Goal: Communication & Community: Ask a question

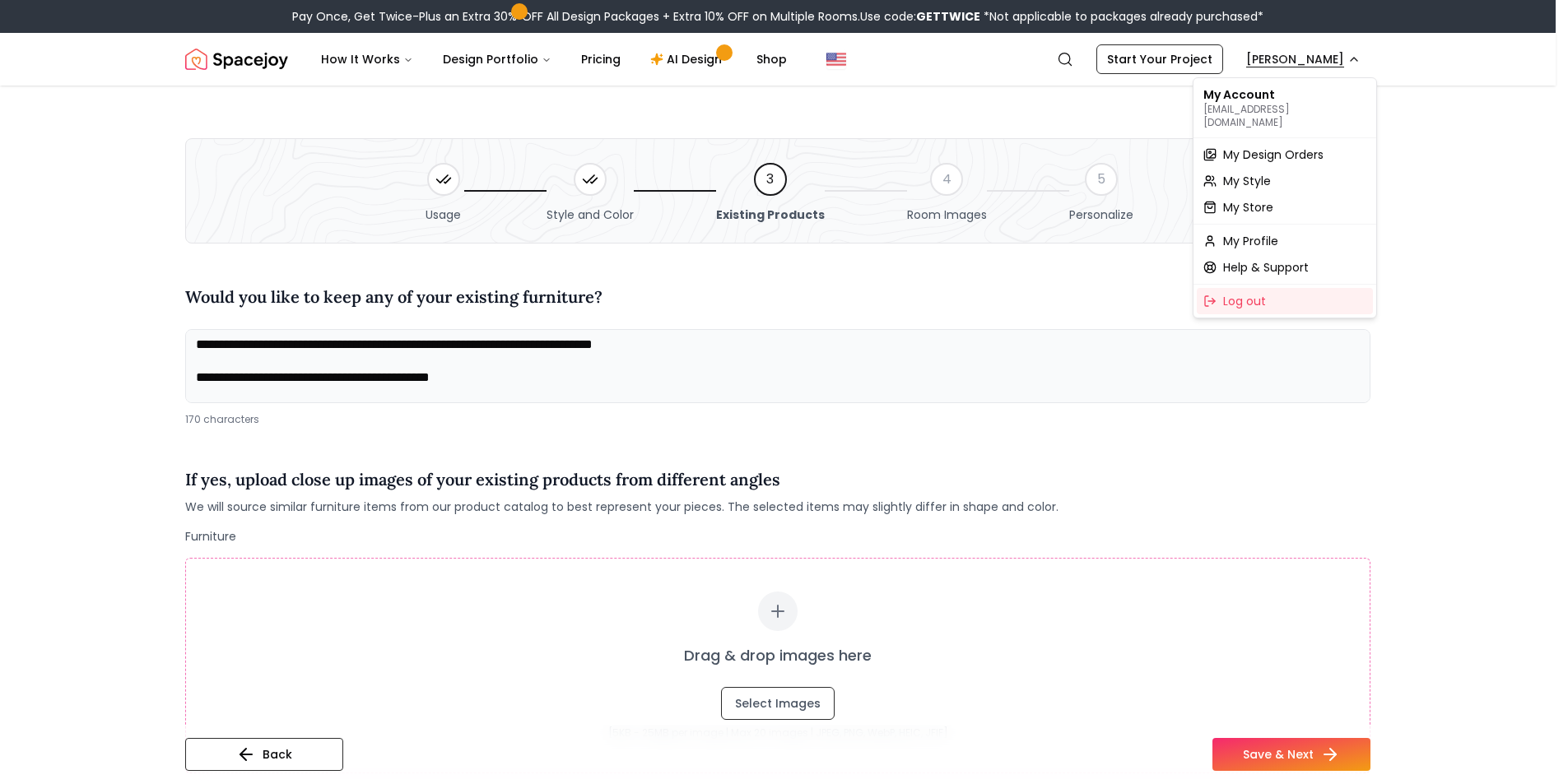
click at [1263, 146] on span "My Design Orders" at bounding box center [1273, 154] width 100 height 16
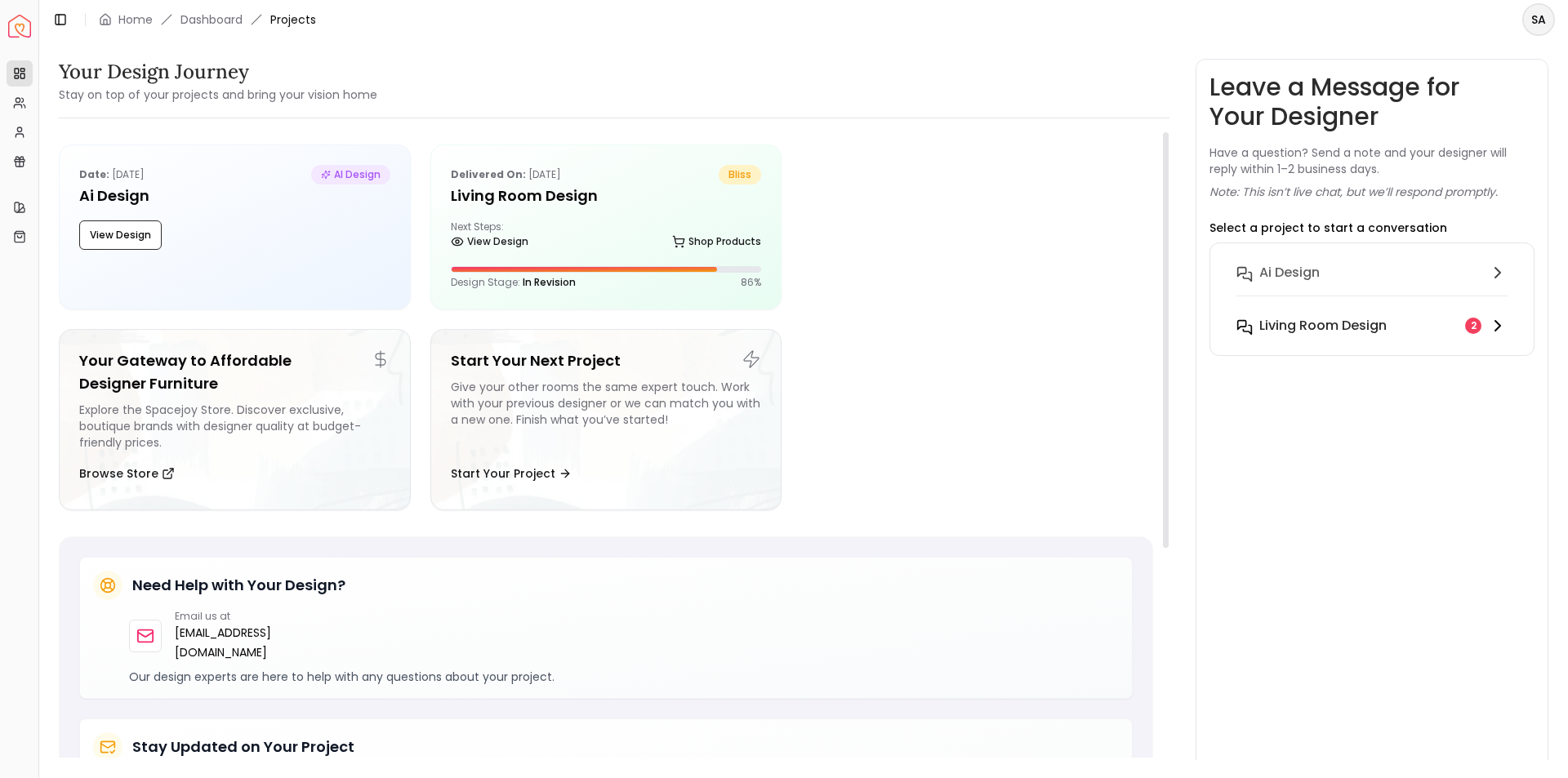
click at [1361, 335] on h6 "Living Room design" at bounding box center [1323, 325] width 127 height 20
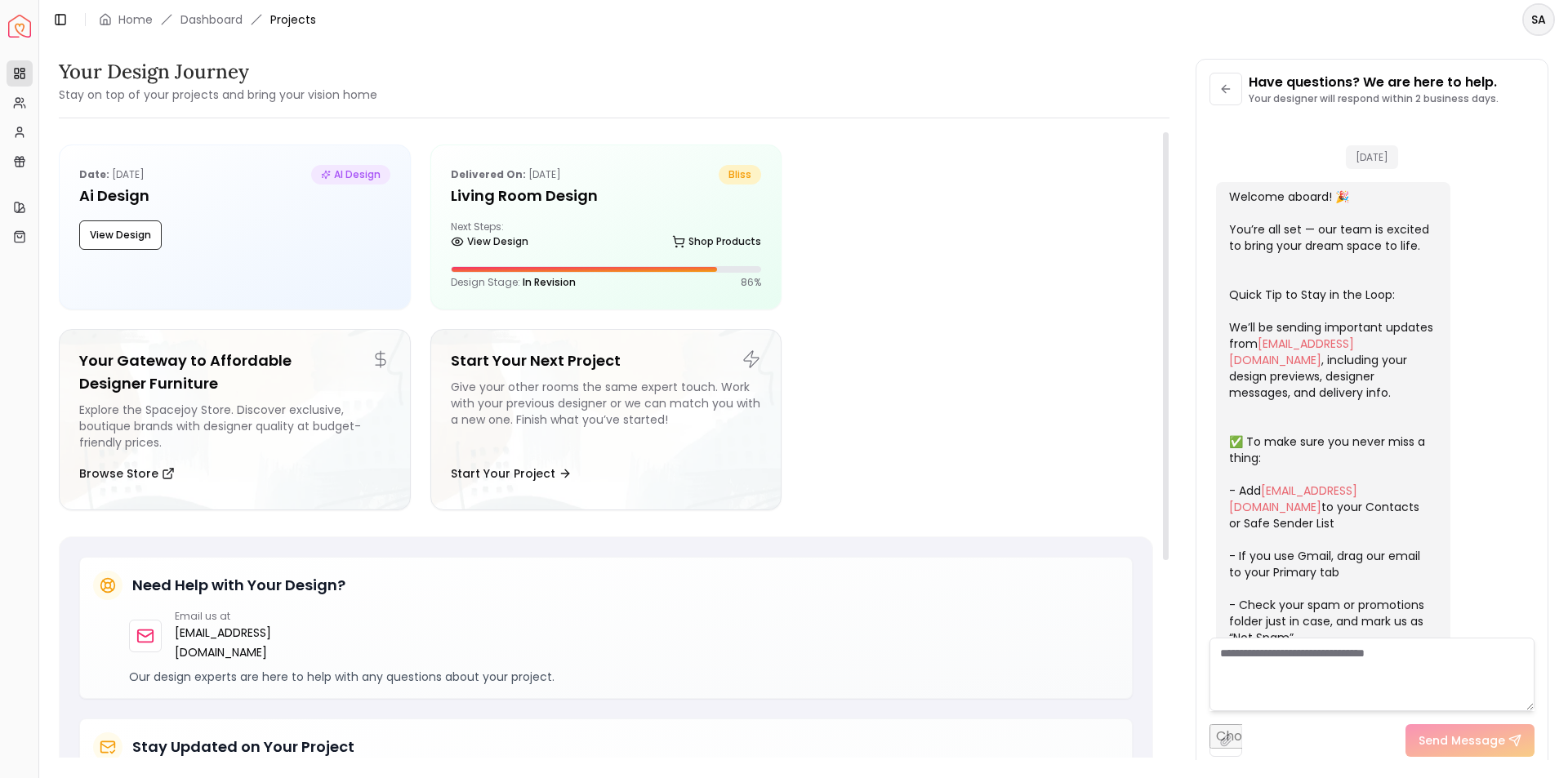
scroll to position [2803, 0]
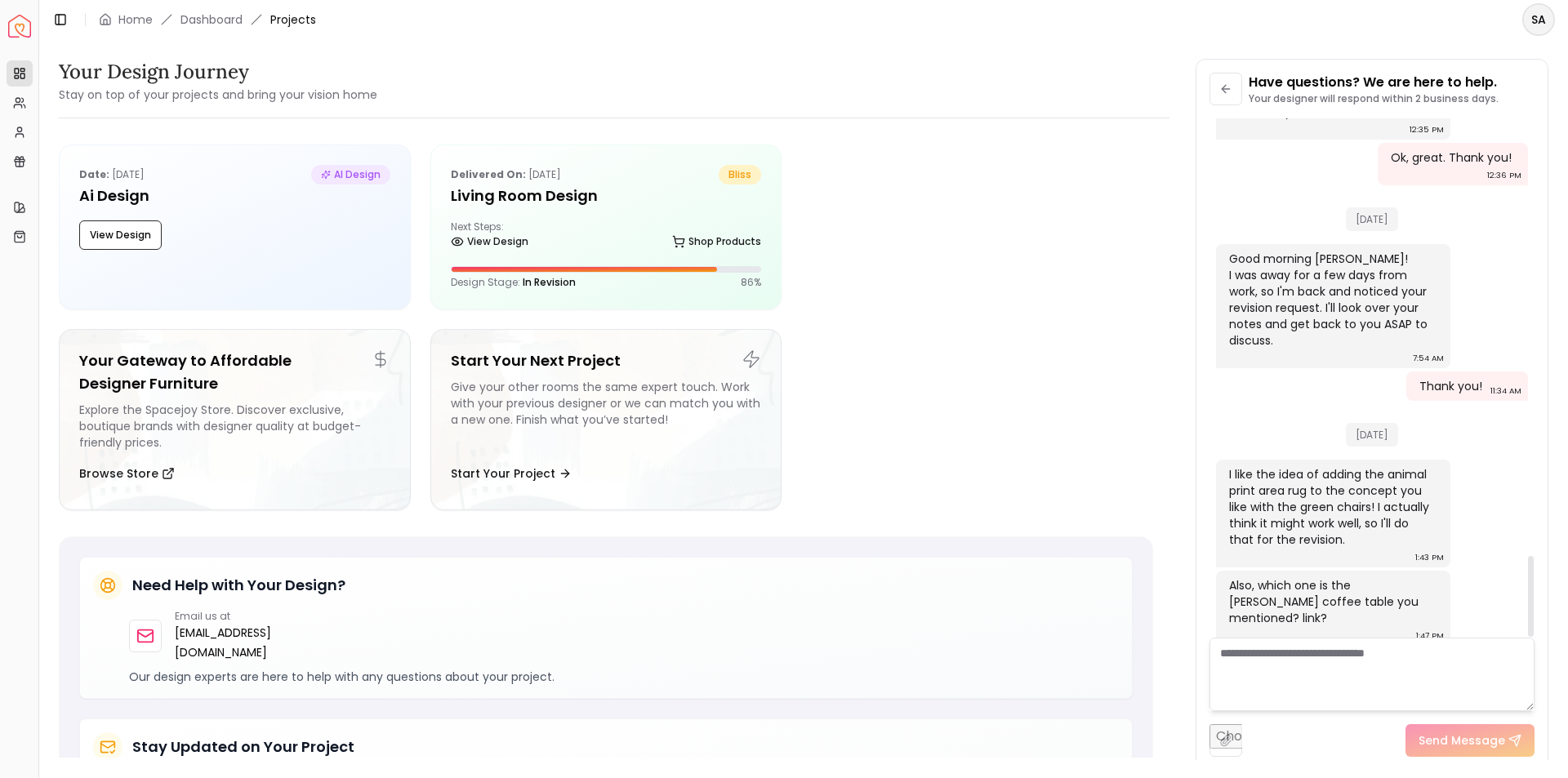
click at [1310, 603] on div "Also, which one is the [PERSON_NAME] coffee table you mentioned? link?" at bounding box center [1331, 601] width 205 height 49
drag, startPoint x: 1344, startPoint y: 474, endPoint x: 1345, endPoint y: 513, distance: 39.0
click at [1345, 513] on div "I like the idea of adding the animal print area rug to the concept you like wit…" at bounding box center [1331, 507] width 205 height 82
click at [1292, 582] on div "Also, which one is the [PERSON_NAME] coffee table you mentioned? link?" at bounding box center [1331, 601] width 205 height 49
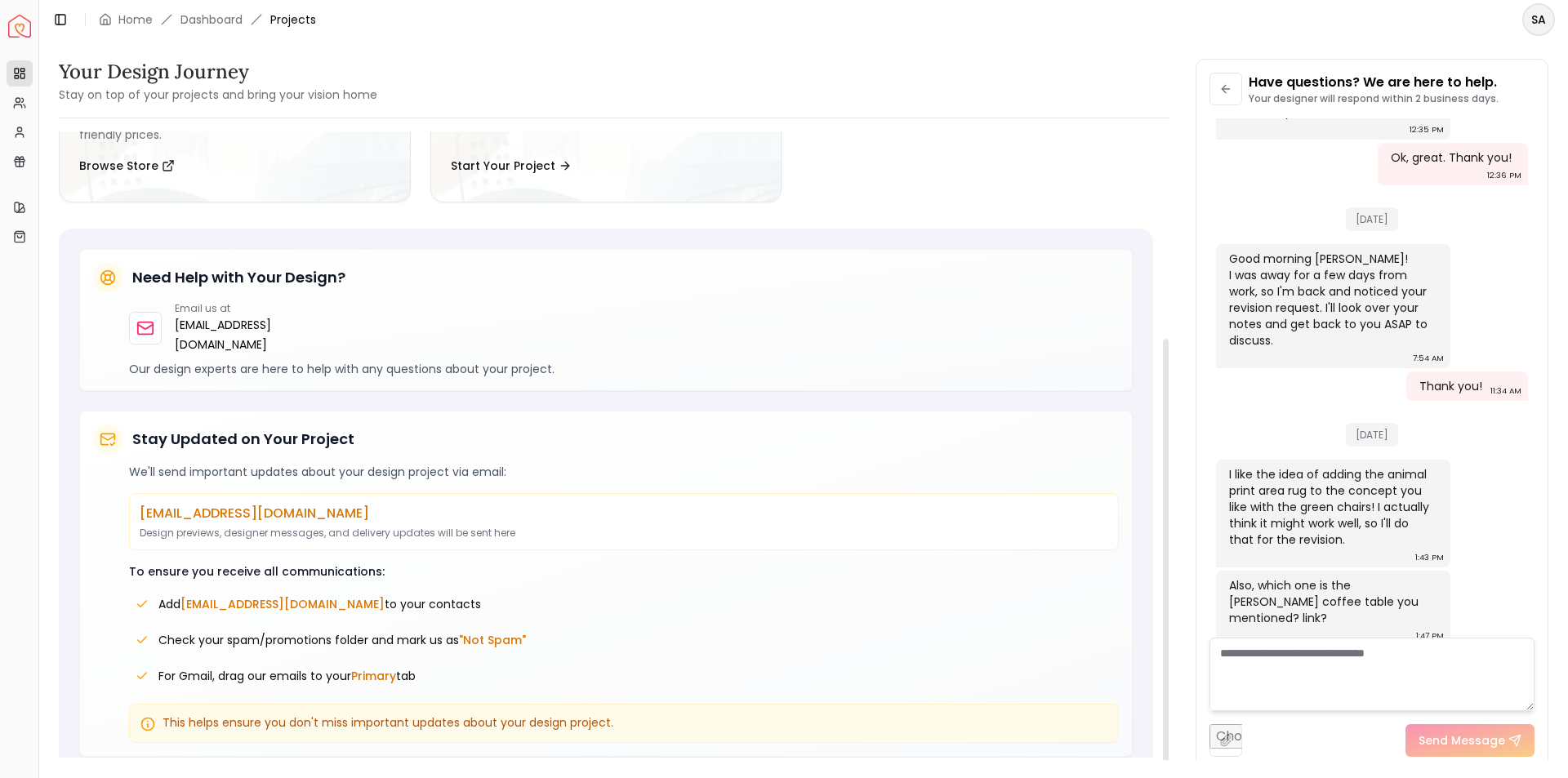
scroll to position [0, 0]
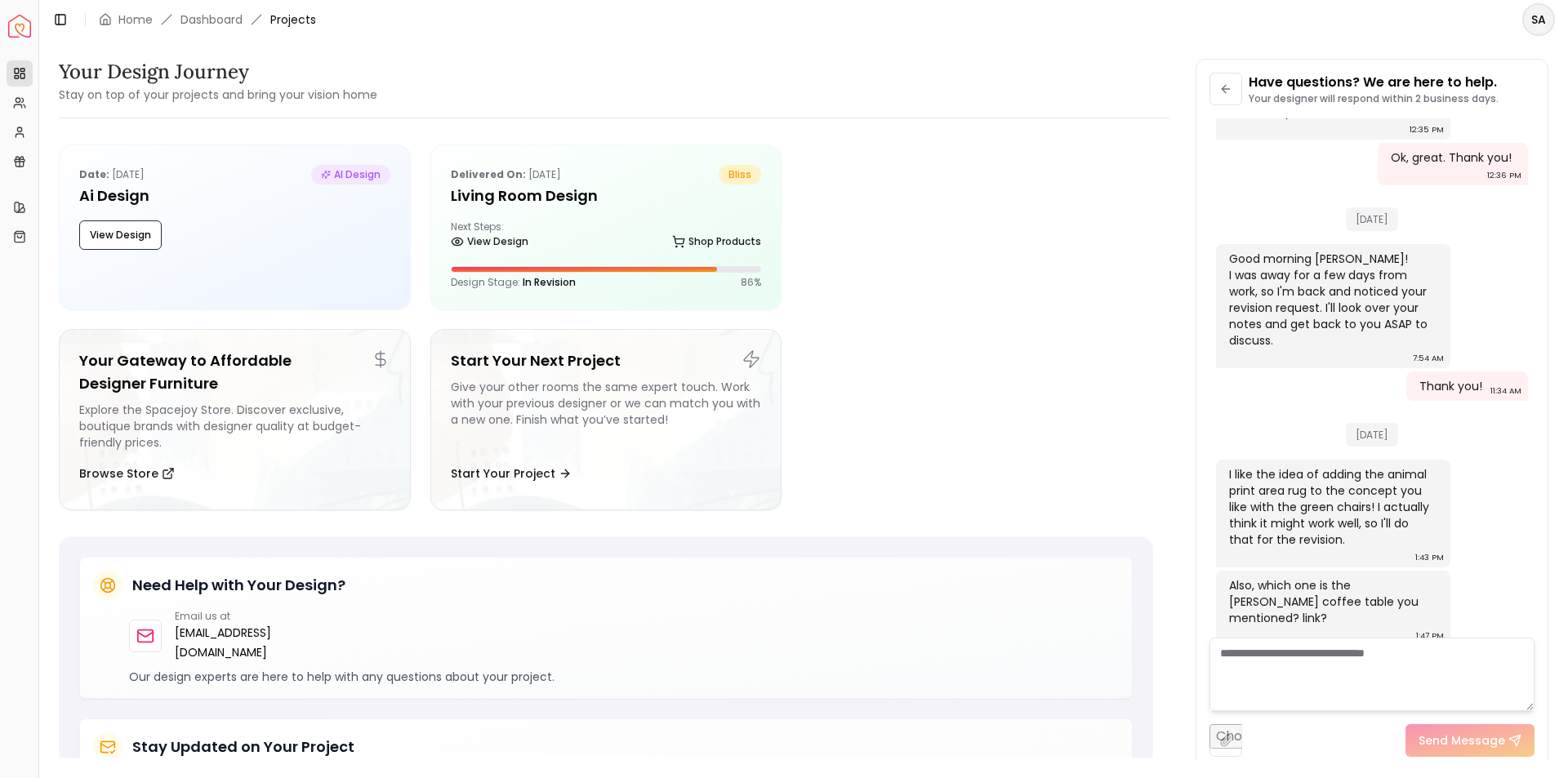
drag, startPoint x: 206, startPoint y: 20, endPoint x: 247, endPoint y: 37, distance: 44.4
click at [207, 20] on link "Dashboard" at bounding box center [211, 19] width 62 height 16
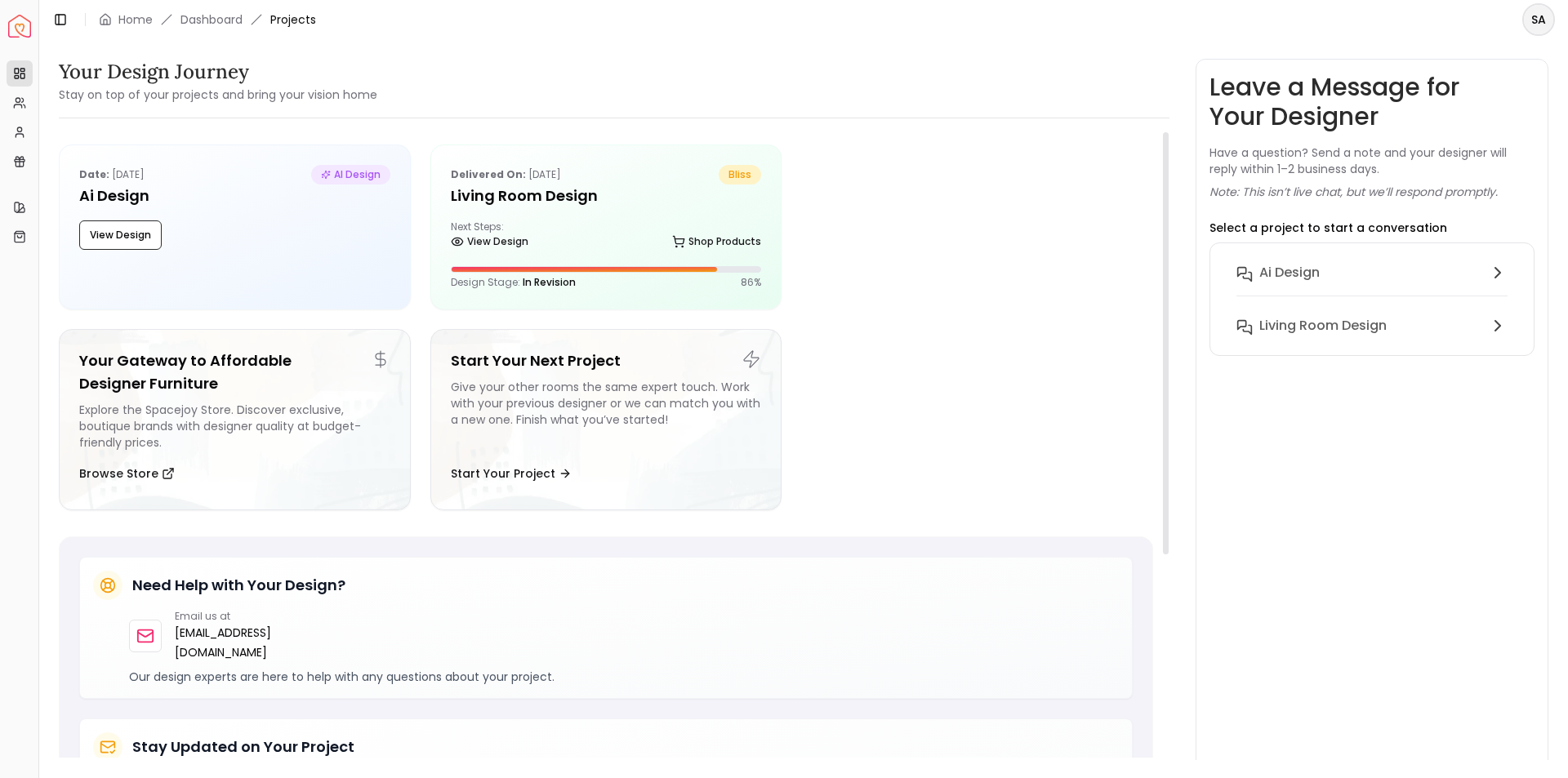
drag, startPoint x: 303, startPoint y: 16, endPoint x: 229, endPoint y: 28, distance: 75.0
click at [303, 16] on span "Projects" at bounding box center [293, 19] width 46 height 16
drag, startPoint x: 147, startPoint y: 8, endPoint x: 138, endPoint y: 14, distance: 10.8
click at [139, 13] on div "Toggle Sidebar Home Dashboard Projects" at bounding box center [184, 20] width 290 height 23
click at [136, 17] on link "Home" at bounding box center [135, 19] width 34 height 16
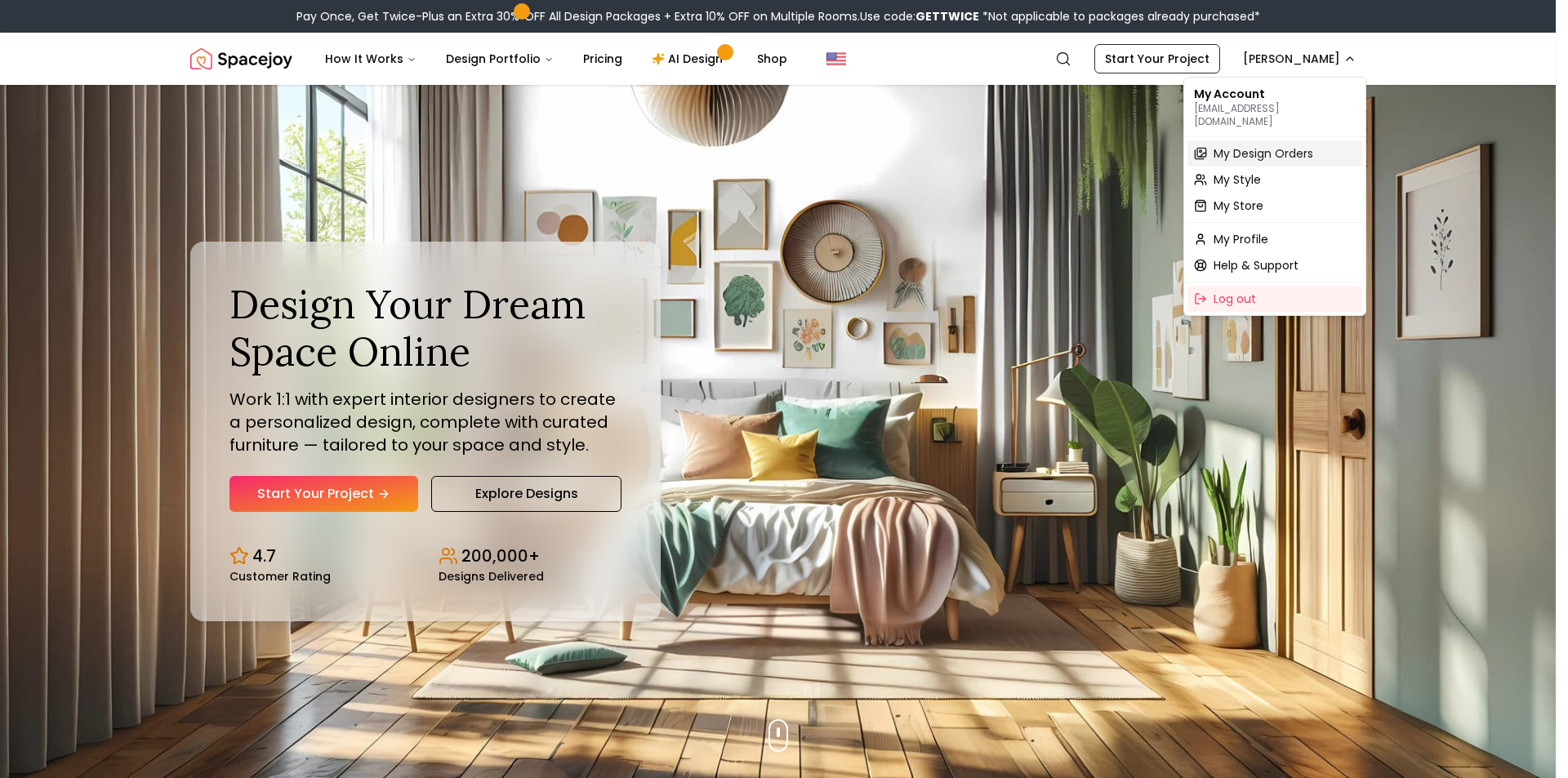
click at [1252, 145] on span "My Design Orders" at bounding box center [1263, 153] width 99 height 16
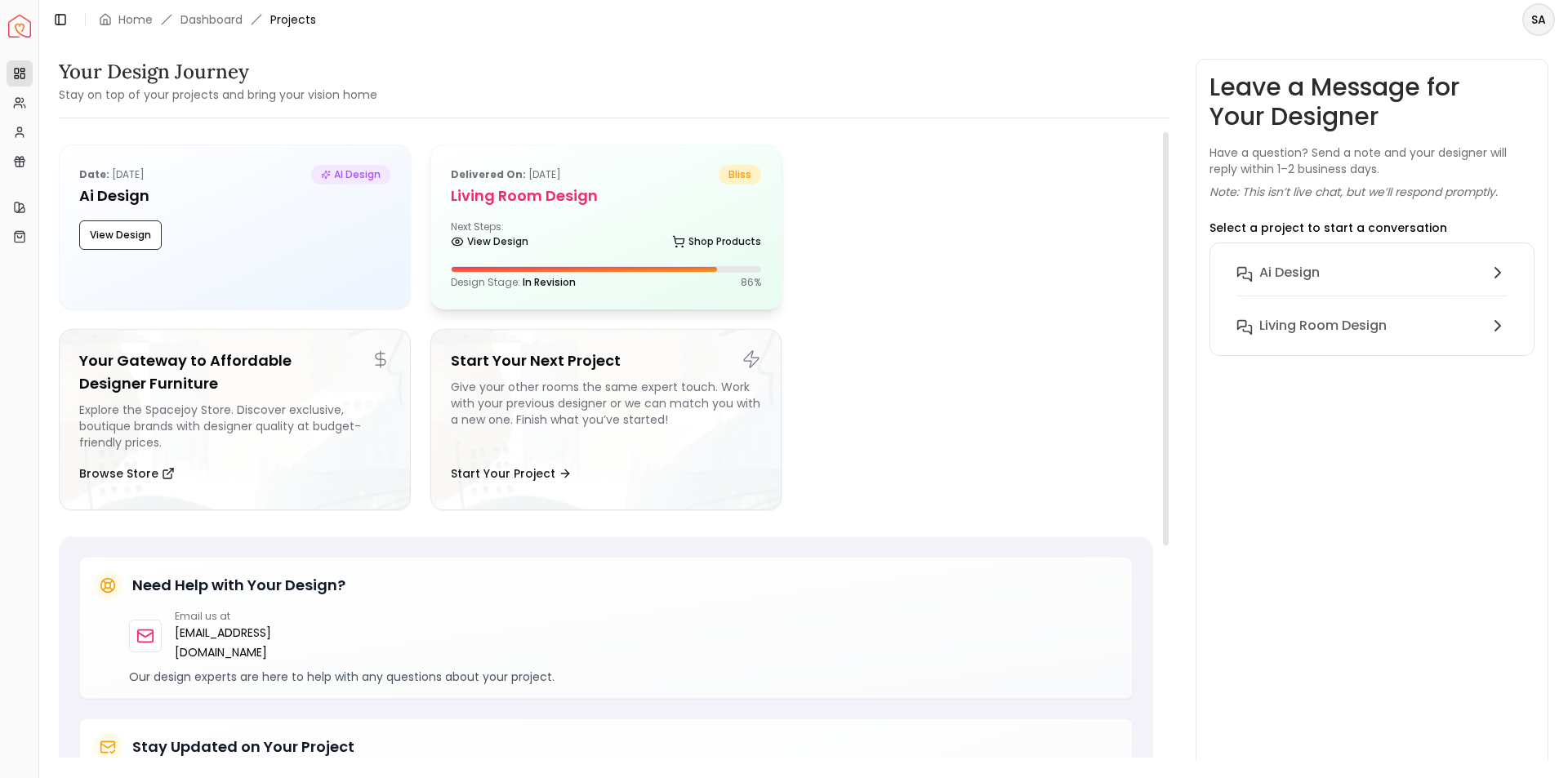
click at [614, 254] on div "Delivered on: [DATE] bliss Living Room design Next Steps: View Design Shop Prod…" at bounding box center [606, 227] width 350 height 163
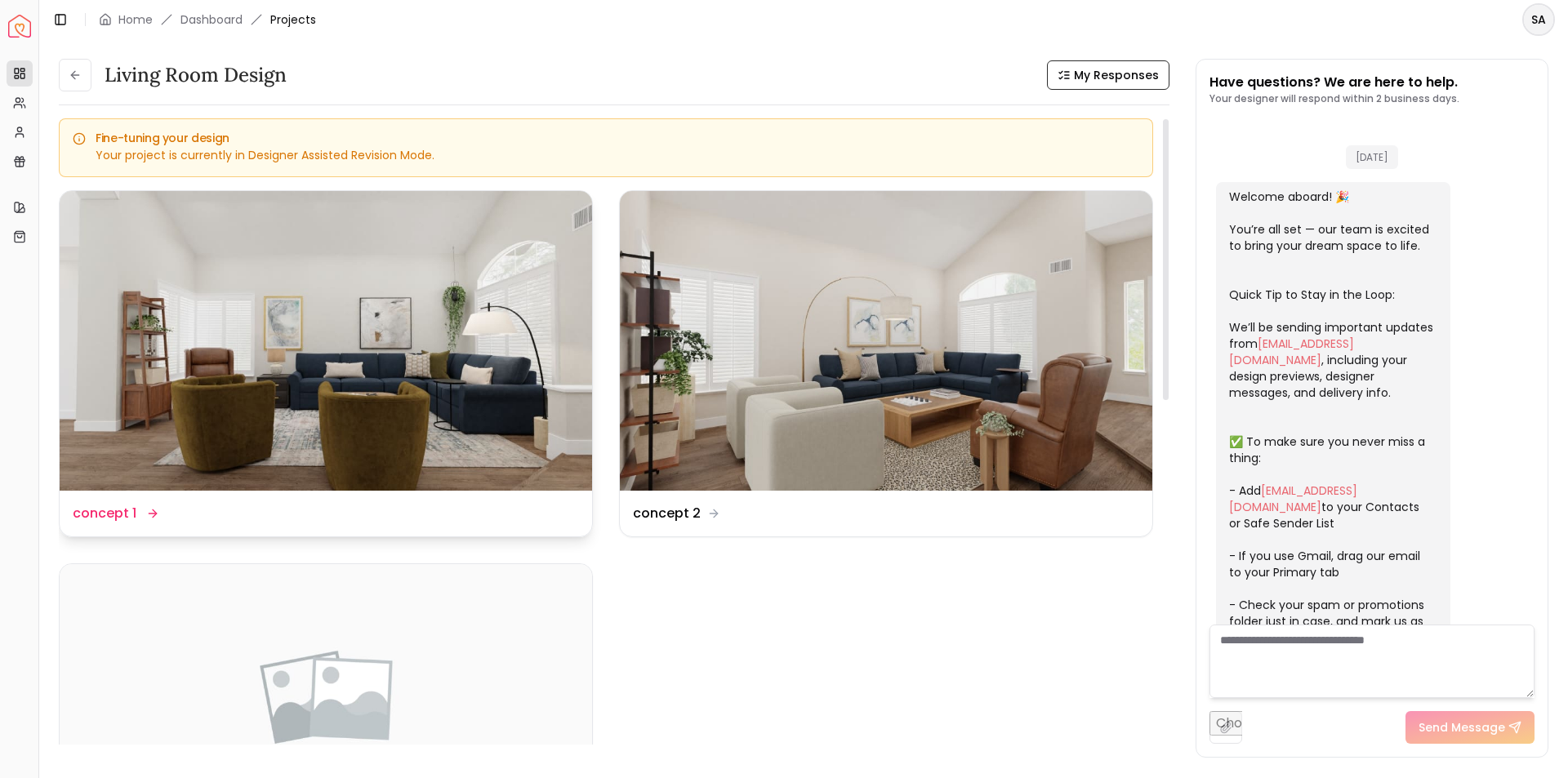
scroll to position [2816, 0]
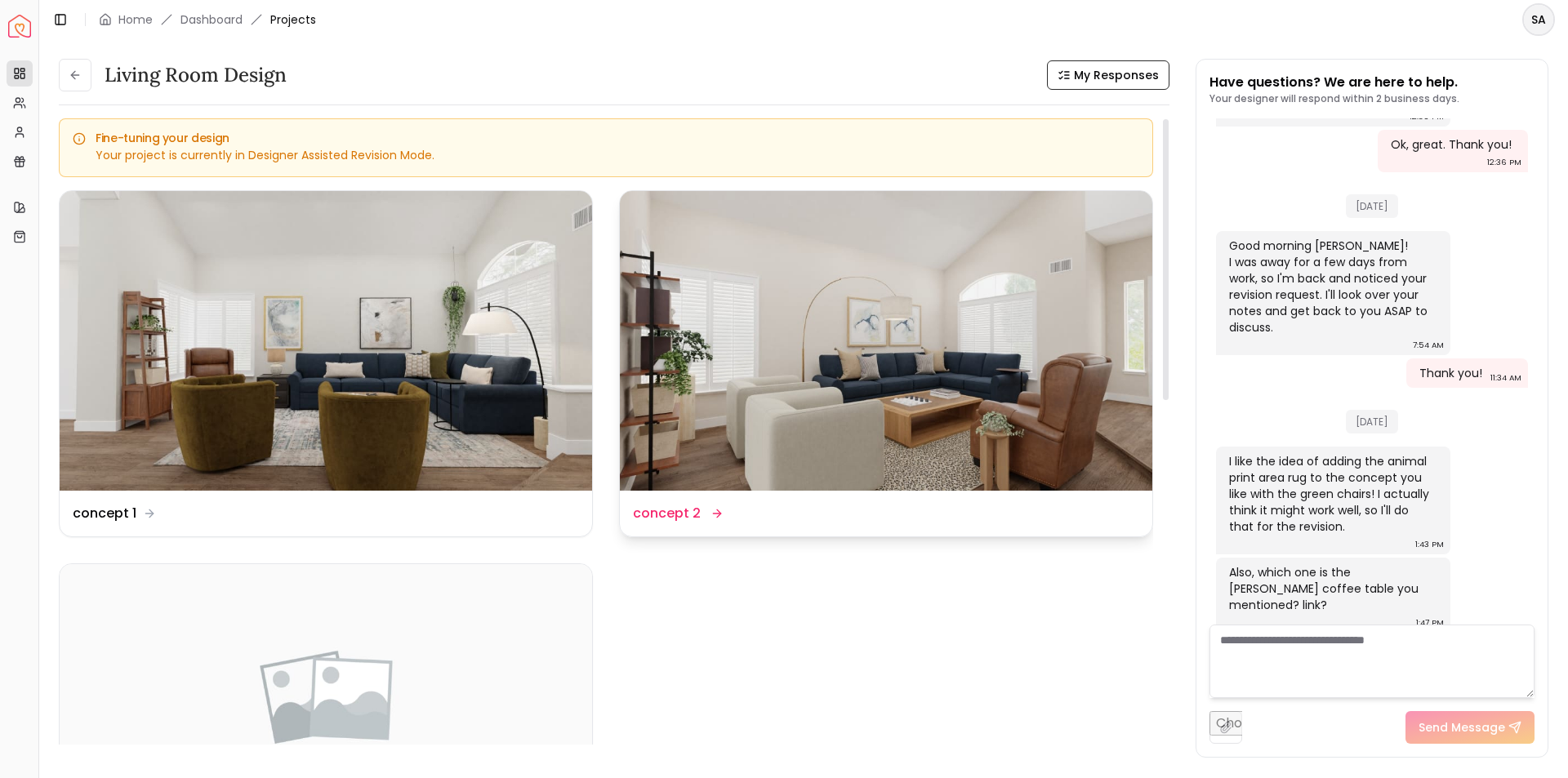
click at [773, 385] on img at bounding box center [886, 341] width 533 height 300
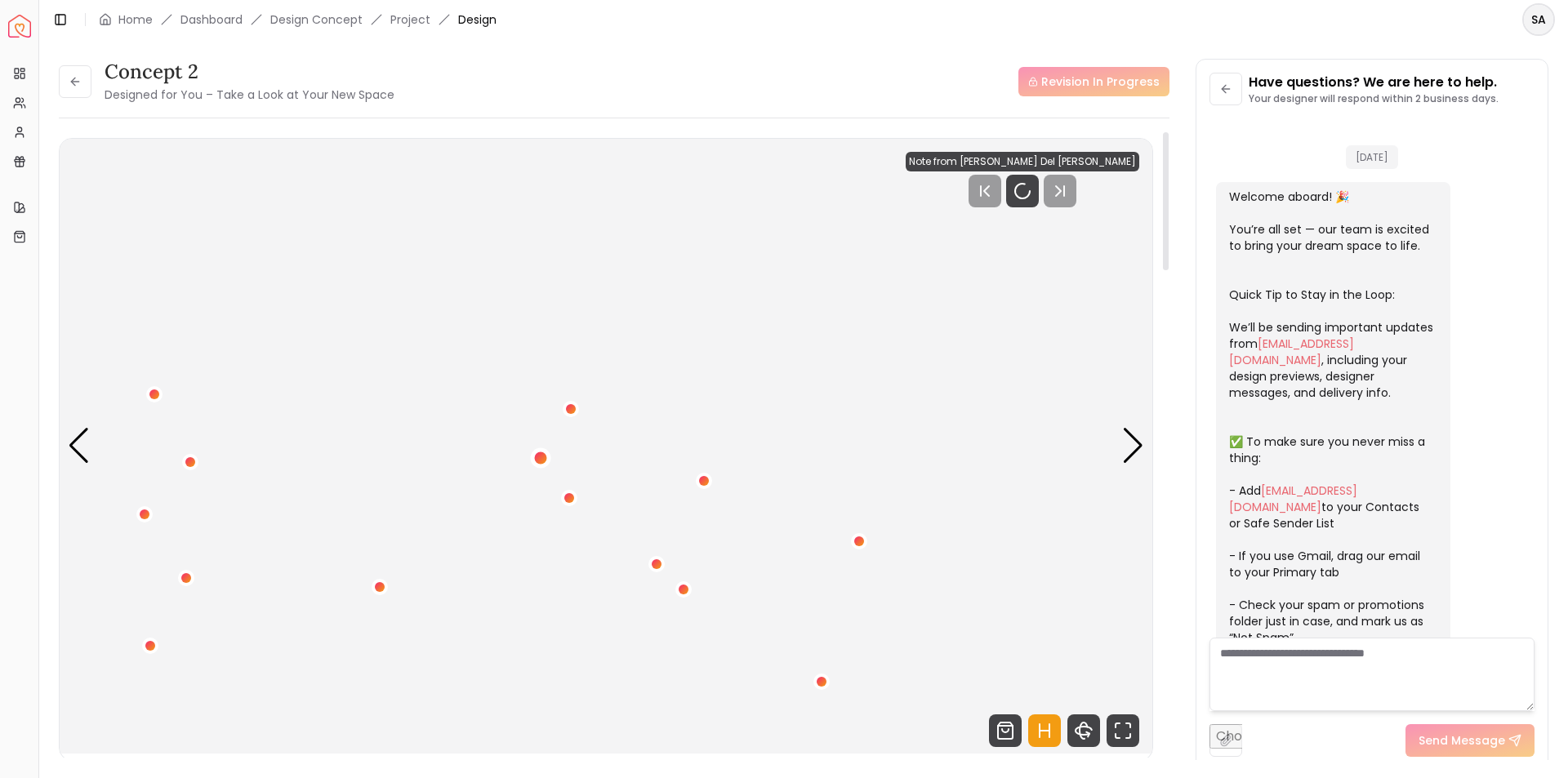
scroll to position [2803, 0]
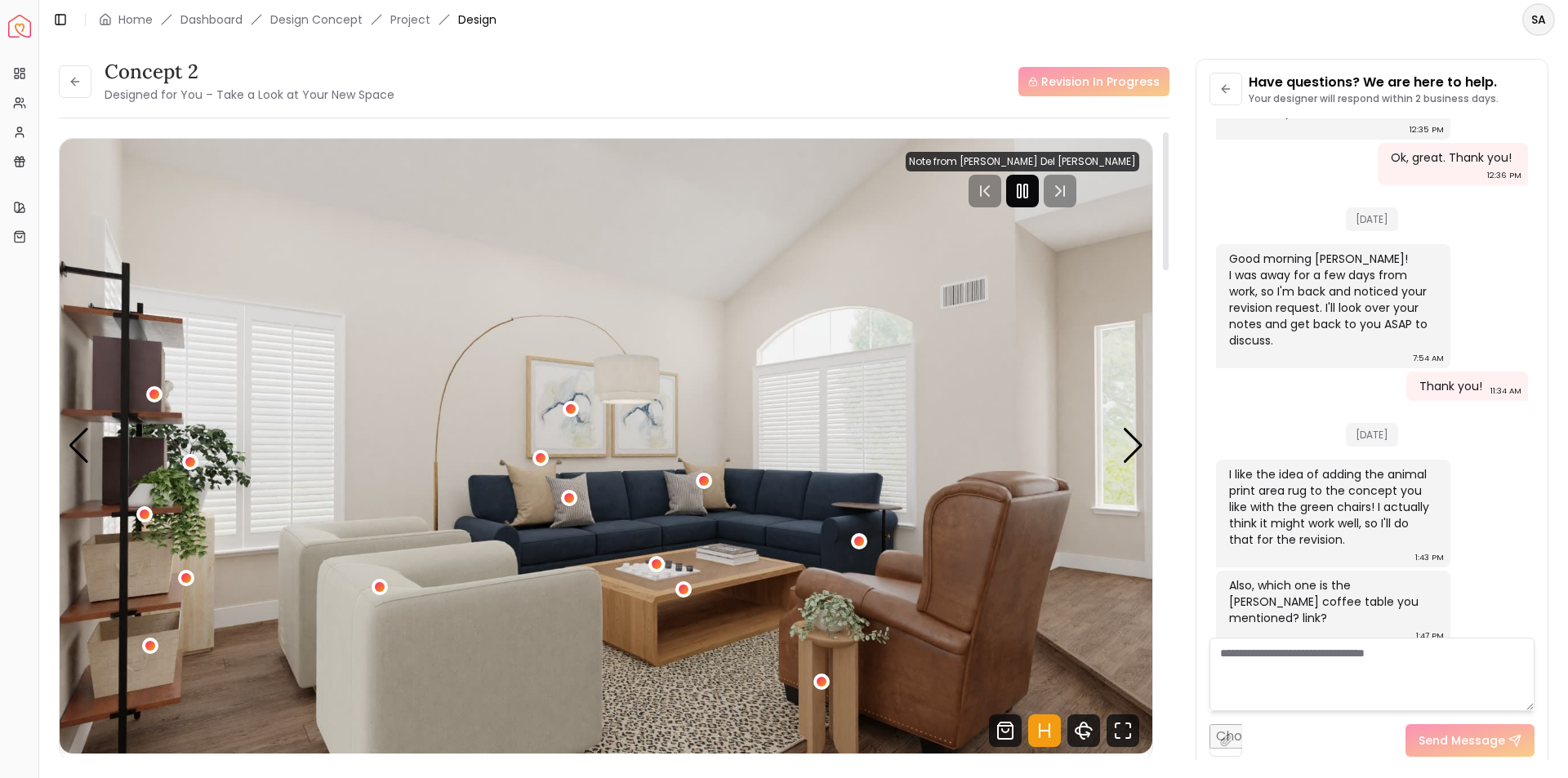
drag, startPoint x: 1061, startPoint y: 190, endPoint x: 1046, endPoint y: 203, distance: 19.8
click at [1033, 192] on icon "Pause" at bounding box center [1022, 190] width 20 height 20
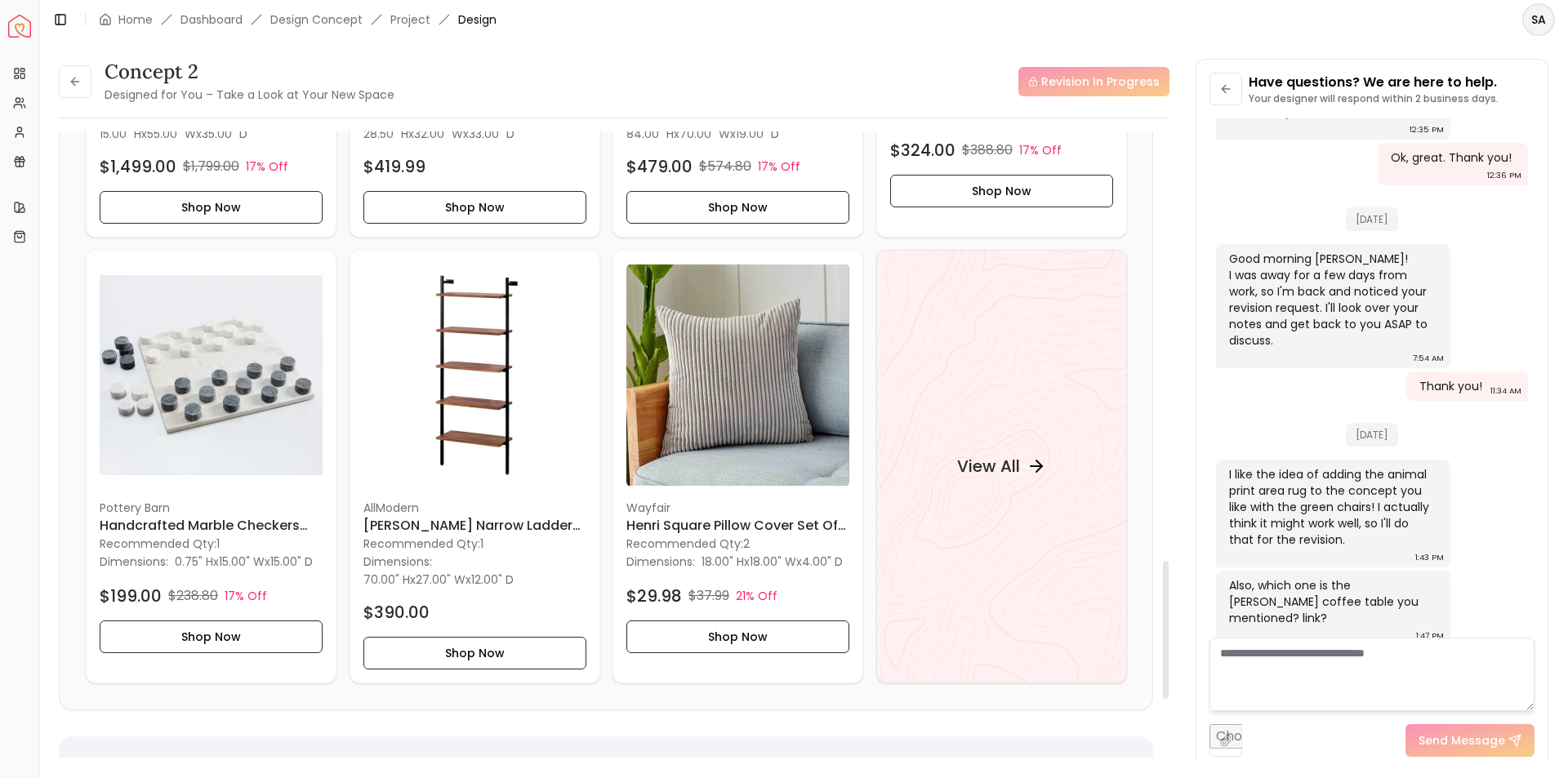
scroll to position [1959, 0]
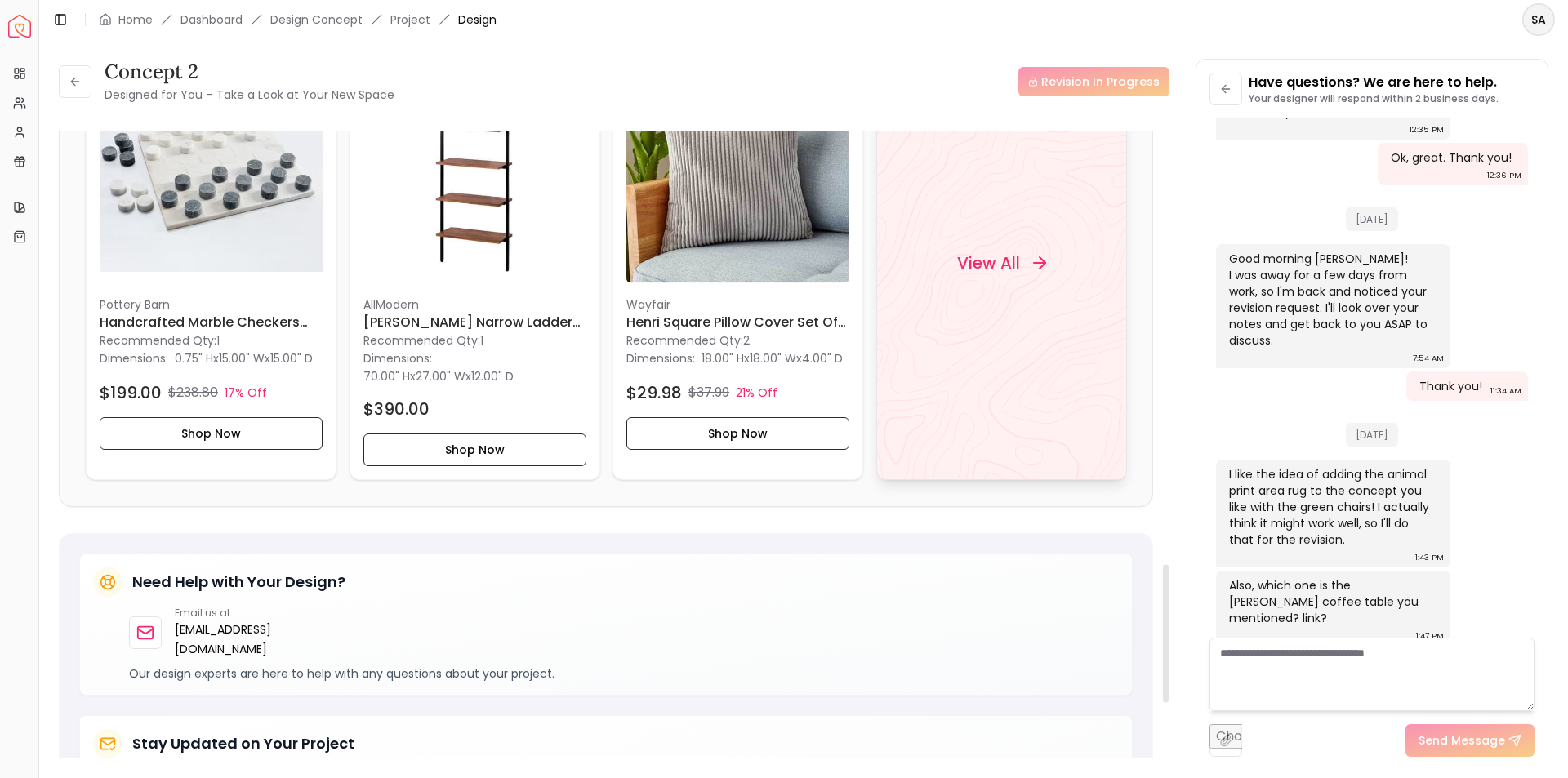
click at [969, 251] on h4 "View All" at bounding box center [988, 262] width 63 height 23
click at [1254, 667] on textarea at bounding box center [1372, 674] width 325 height 73
paste textarea "**********"
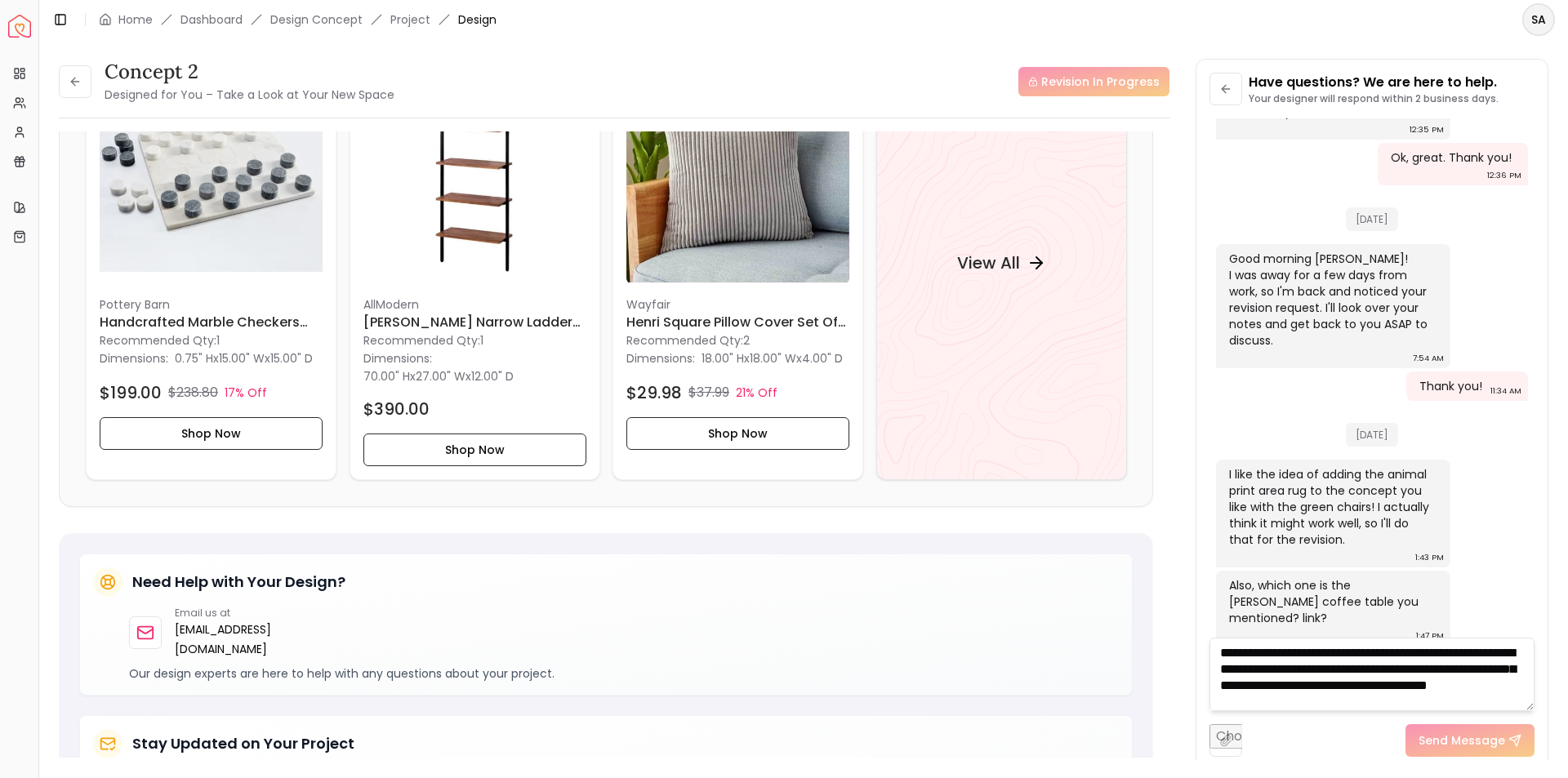
scroll to position [17, 0]
type textarea "**********"
click at [1442, 742] on button "Send Message" at bounding box center [1470, 740] width 129 height 32
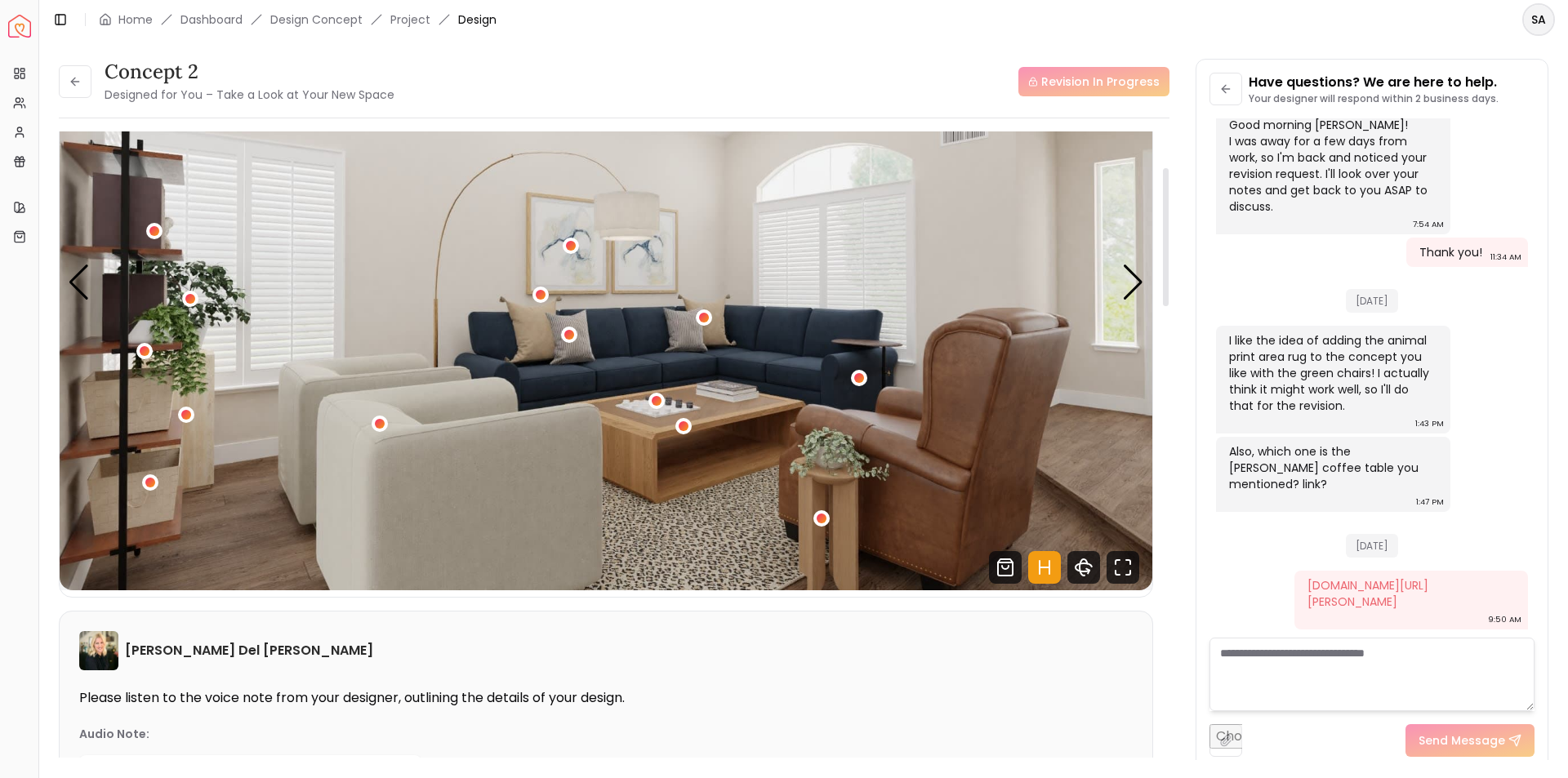
scroll to position [0, 0]
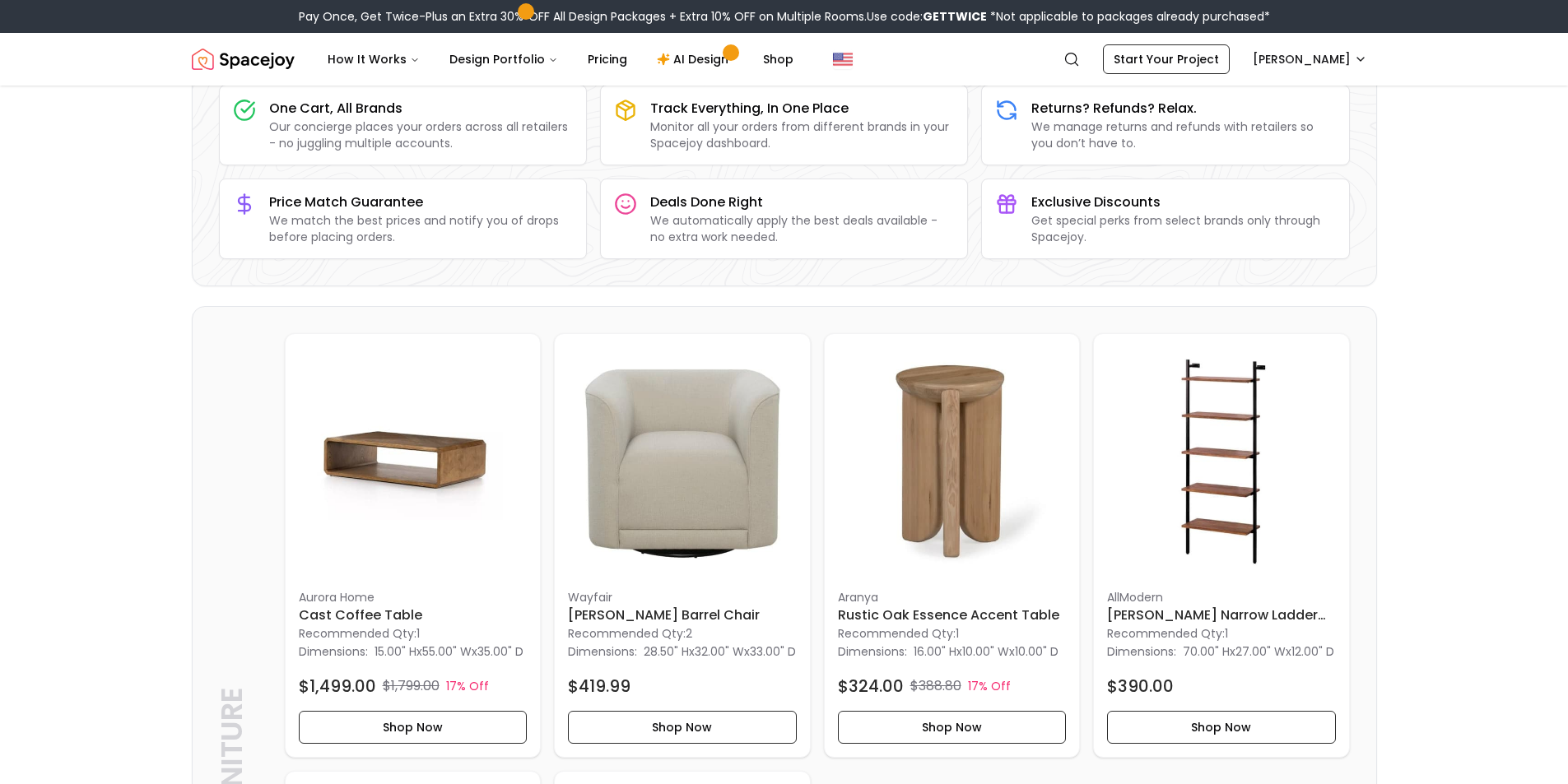
scroll to position [164, 0]
click at [343, 454] on img at bounding box center [413, 462] width 229 height 229
